Goal: Information Seeking & Learning: Learn about a topic

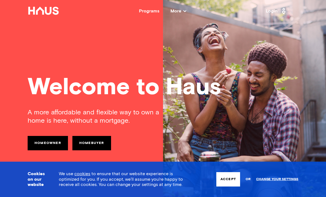
click at [93, 141] on link "Homebuyer" at bounding box center [91, 143] width 39 height 14
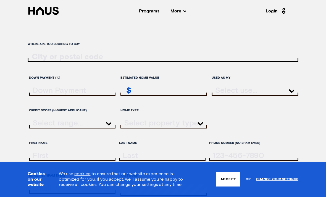
click at [35, 61] on input "ratesLocationInput" at bounding box center [163, 57] width 271 height 8
click at [184, 12] on span "More" at bounding box center [179, 11] width 16 height 4
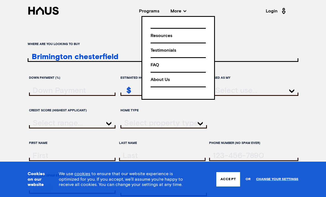
click at [230, 31] on div "Where are you looking to buy Brimington chesterfield Down Payment (%) Estimated…" at bounding box center [163, 153] width 326 height 307
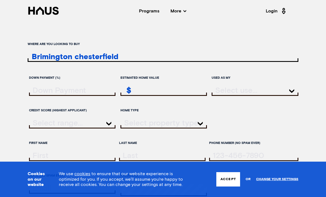
click at [74, 60] on input "Brimington chesterfield" at bounding box center [163, 57] width 271 height 8
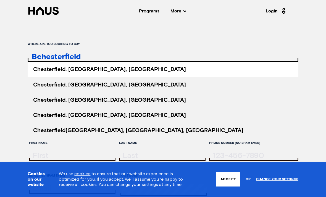
type input "chesterfield"
